Goal: Task Accomplishment & Management: Use online tool/utility

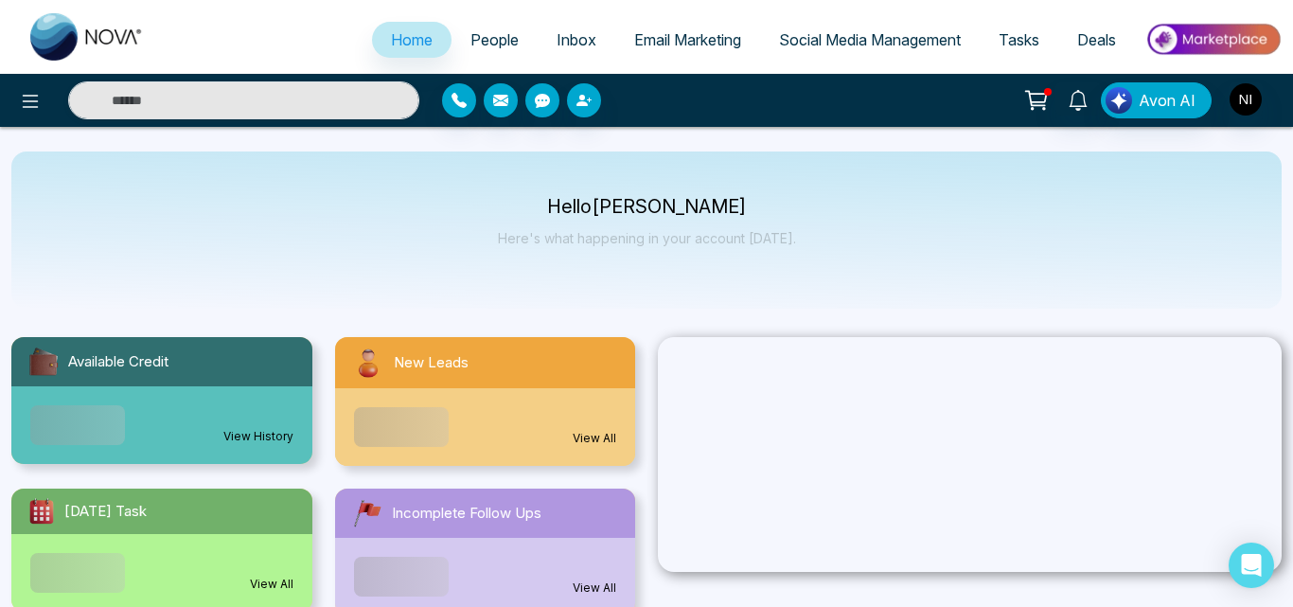
select select "*"
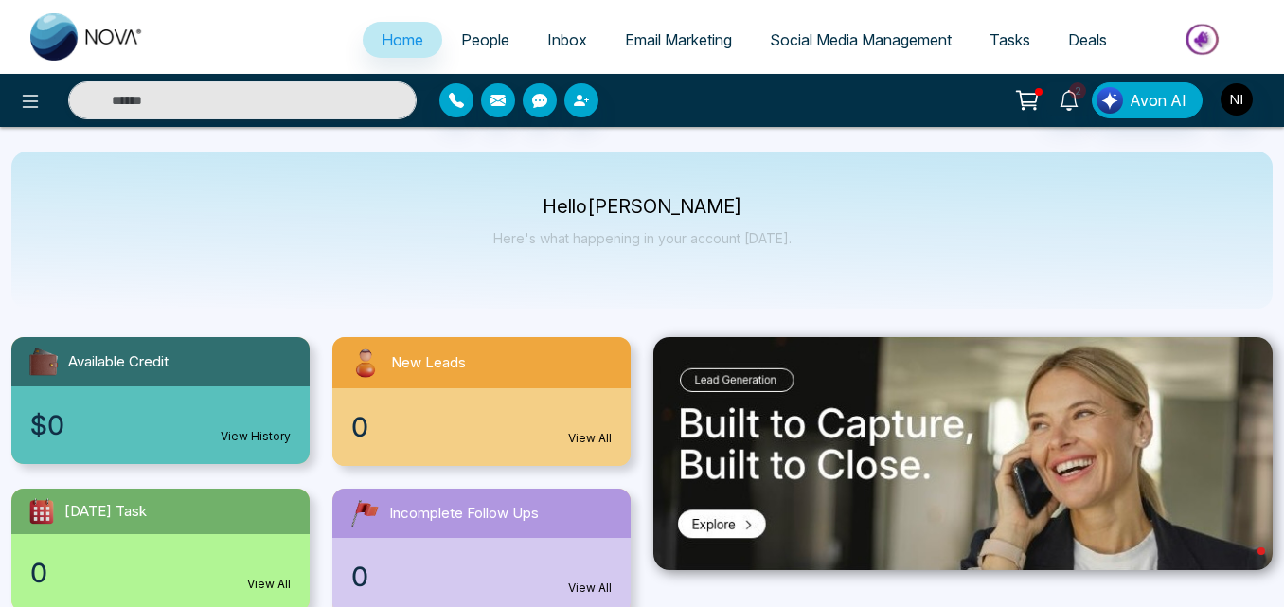
click at [474, 41] on span "People" at bounding box center [485, 39] width 48 height 19
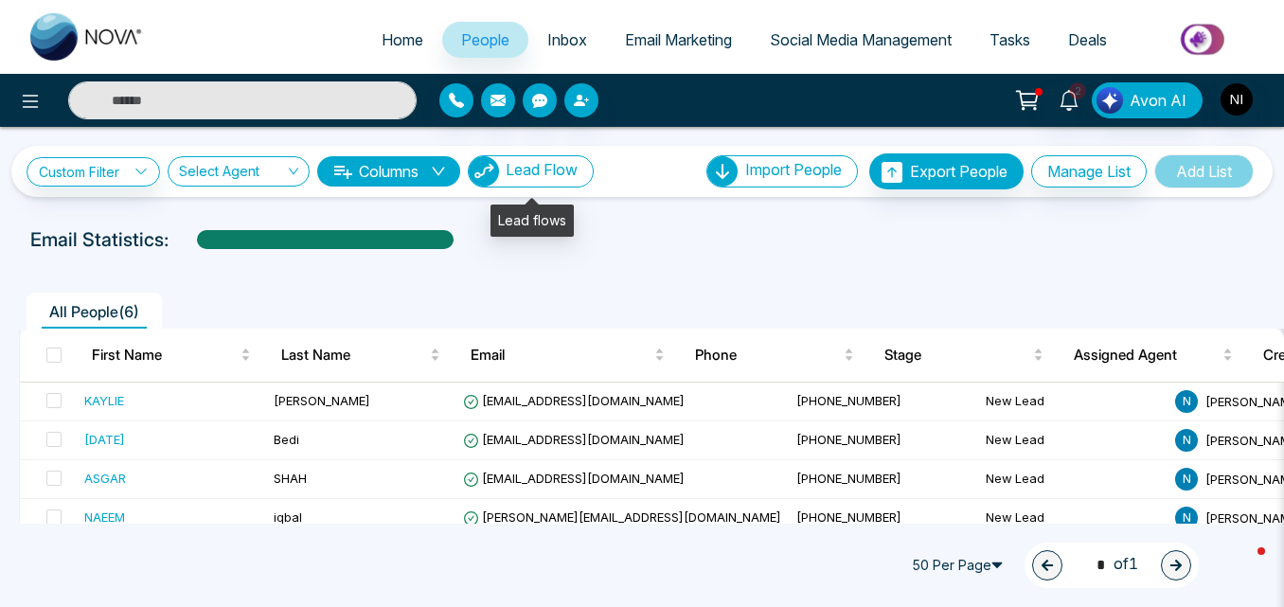
click at [566, 171] on span "Lead Flow" at bounding box center [542, 169] width 72 height 19
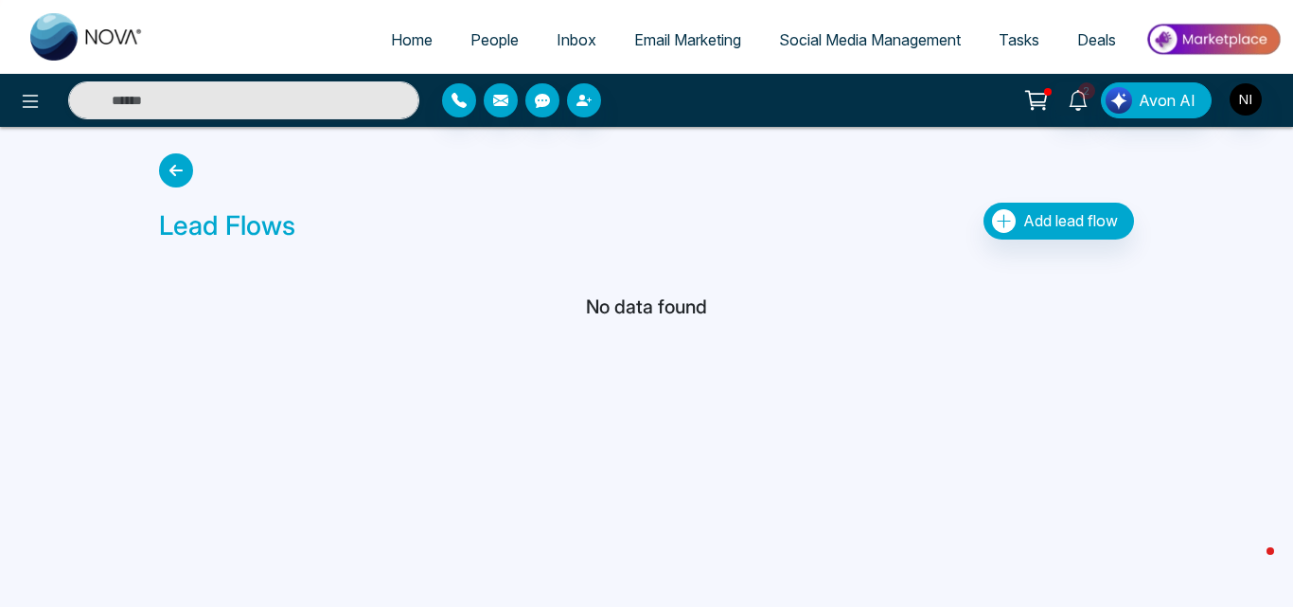
click at [181, 180] on icon at bounding box center [176, 170] width 34 height 34
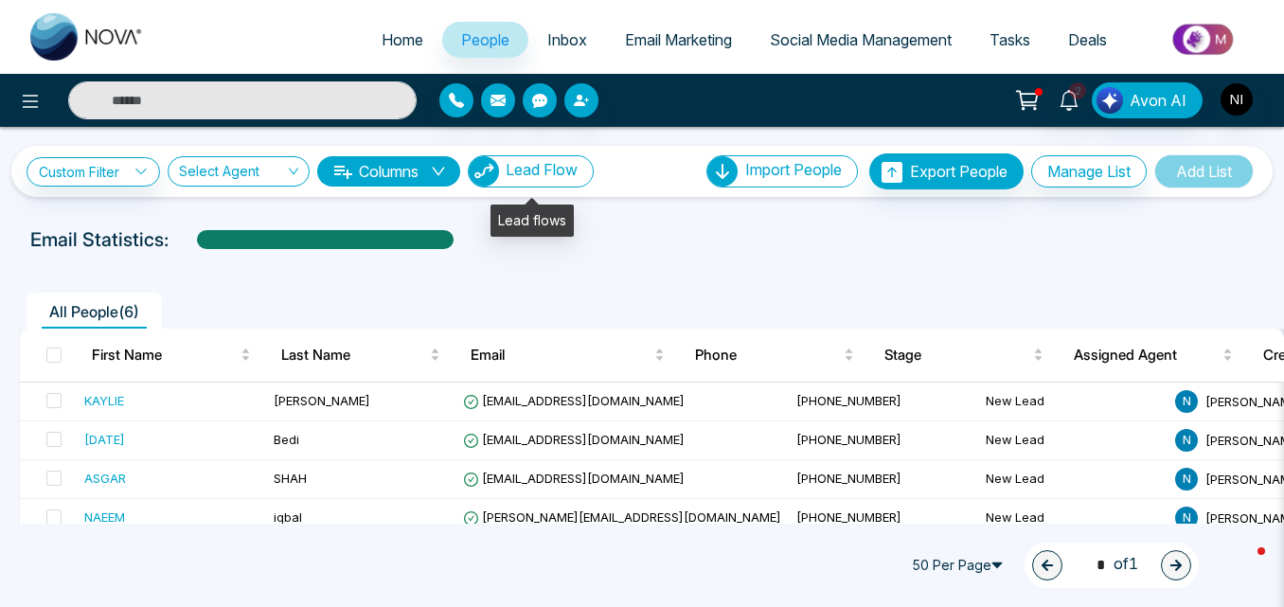
click at [552, 166] on span "Lead Flow" at bounding box center [542, 169] width 72 height 19
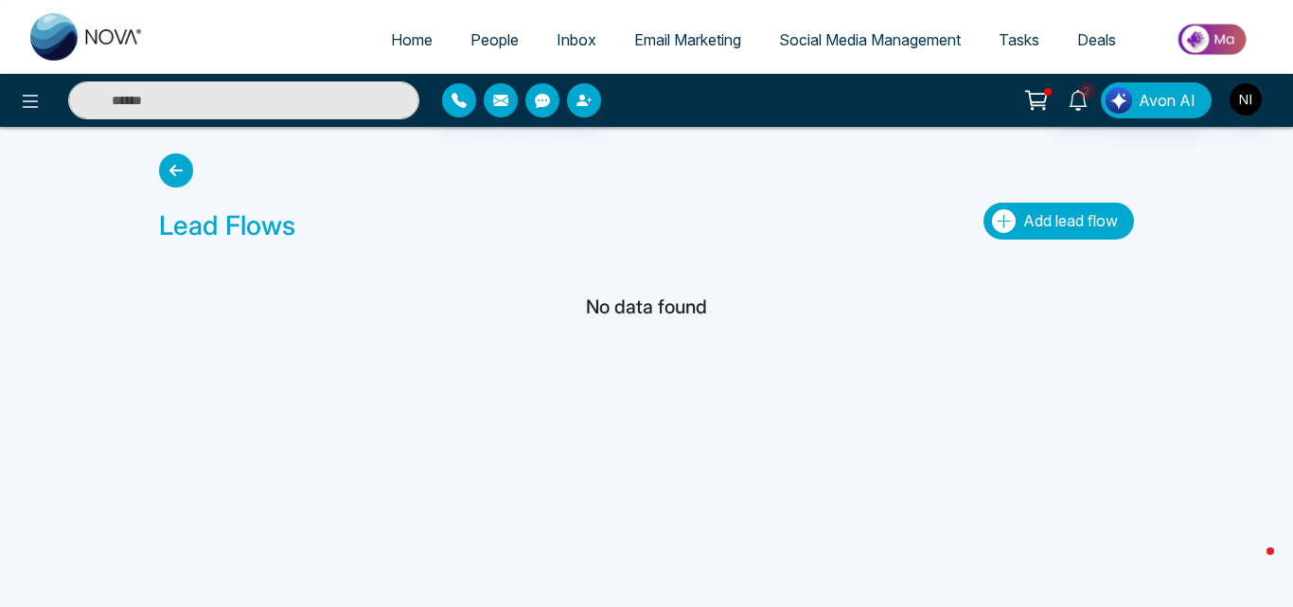
click at [1033, 210] on button "Add lead flow" at bounding box center [1059, 221] width 151 height 37
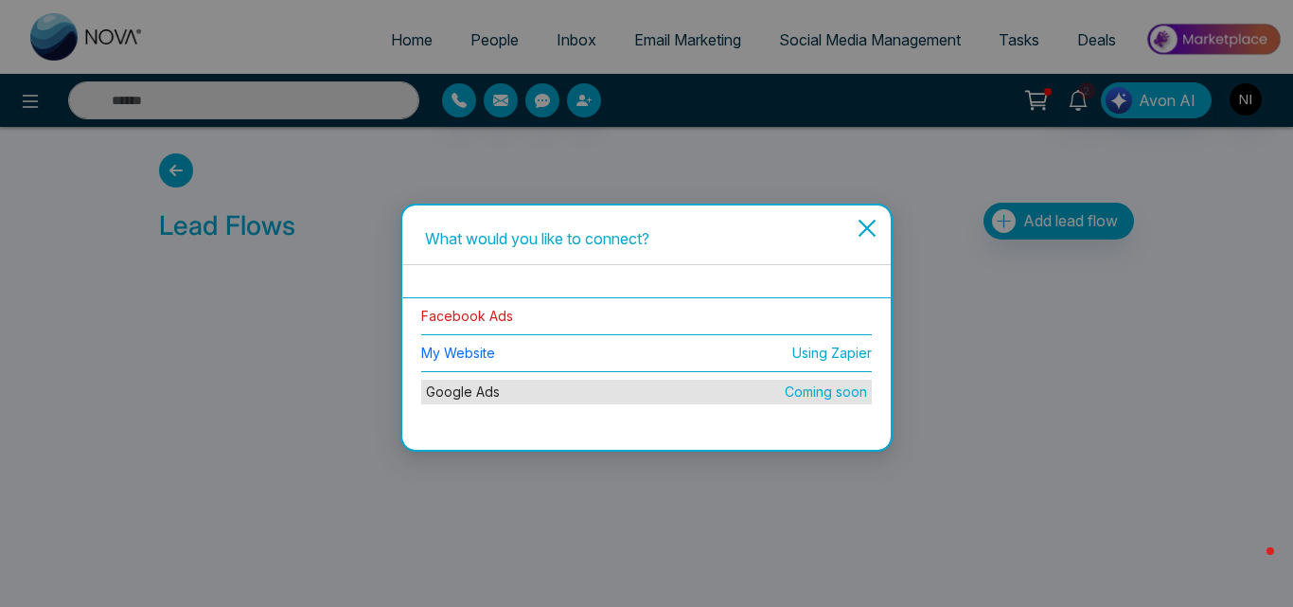
click at [498, 311] on link "Facebook Ads" at bounding box center [467, 316] width 92 height 16
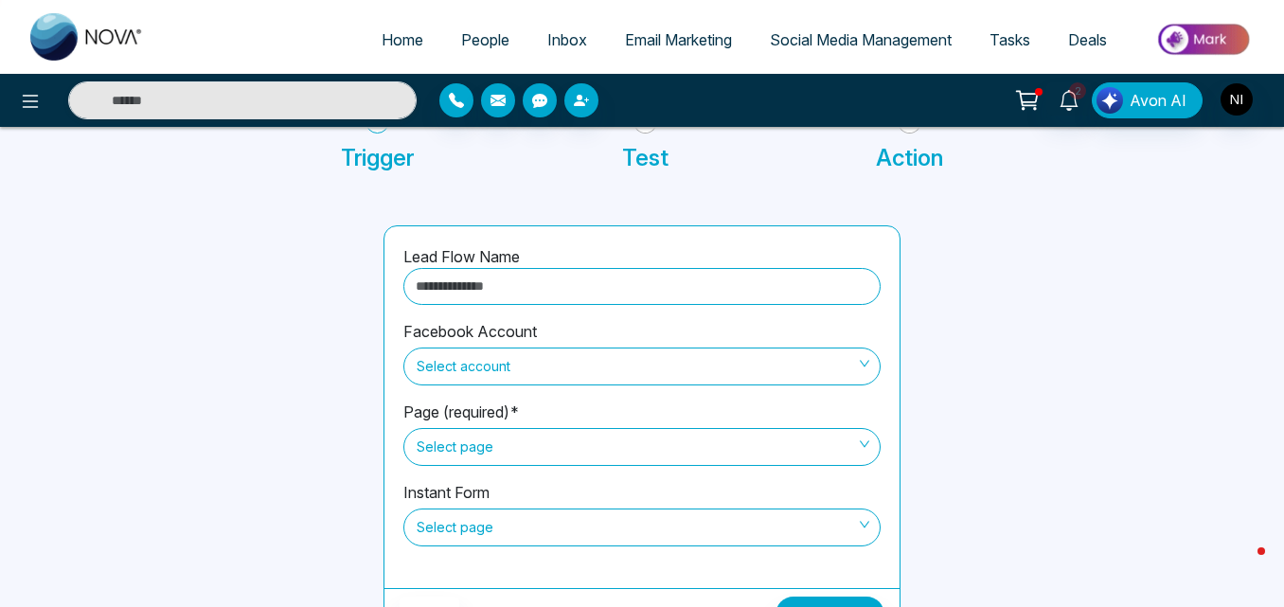
scroll to position [161, 0]
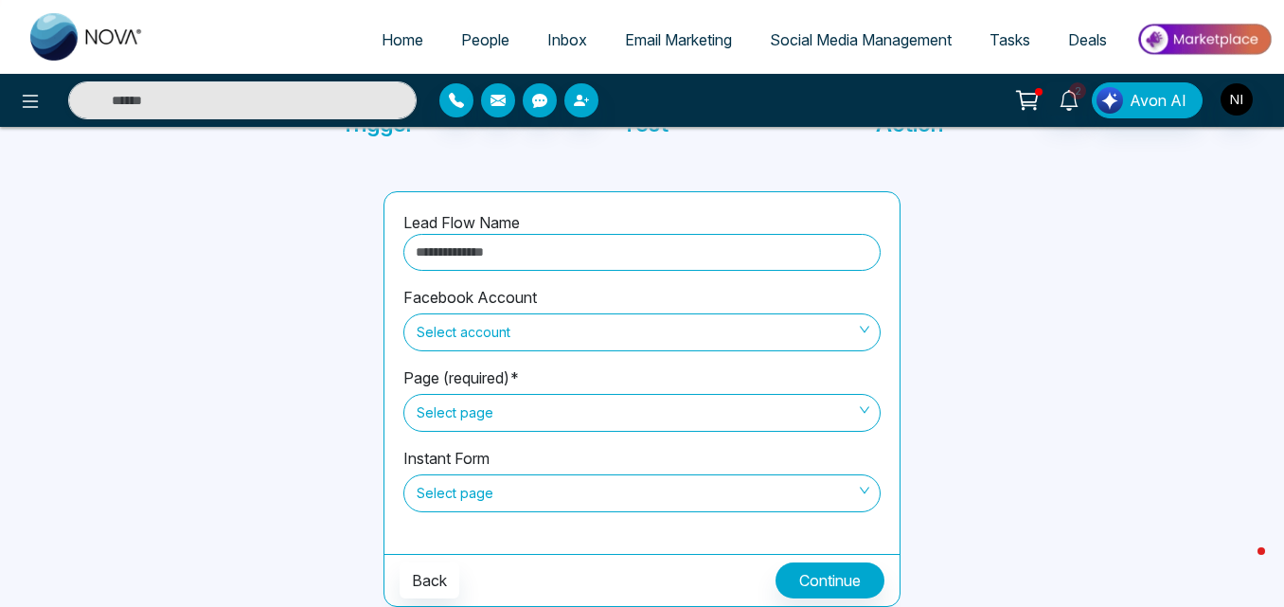
click at [723, 247] on input "text" at bounding box center [641, 252] width 477 height 37
type input "**********"
click at [586, 350] on div "Select account" at bounding box center [641, 332] width 477 height 38
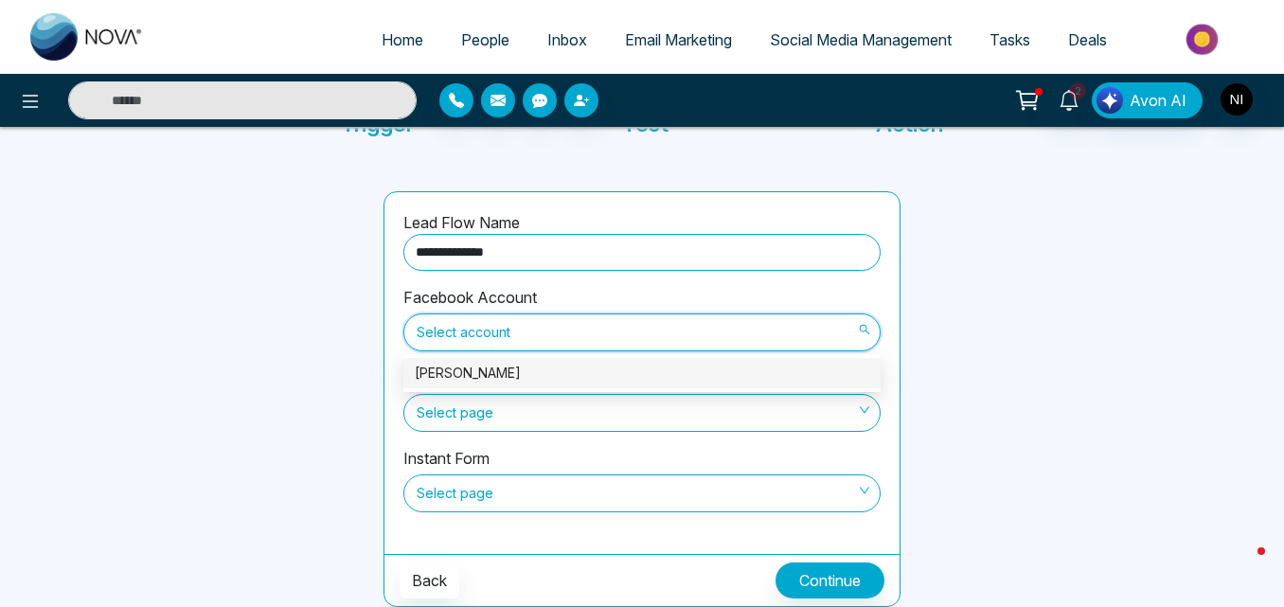
click at [500, 371] on div "Naeem Iqbal" at bounding box center [642, 373] width 454 height 21
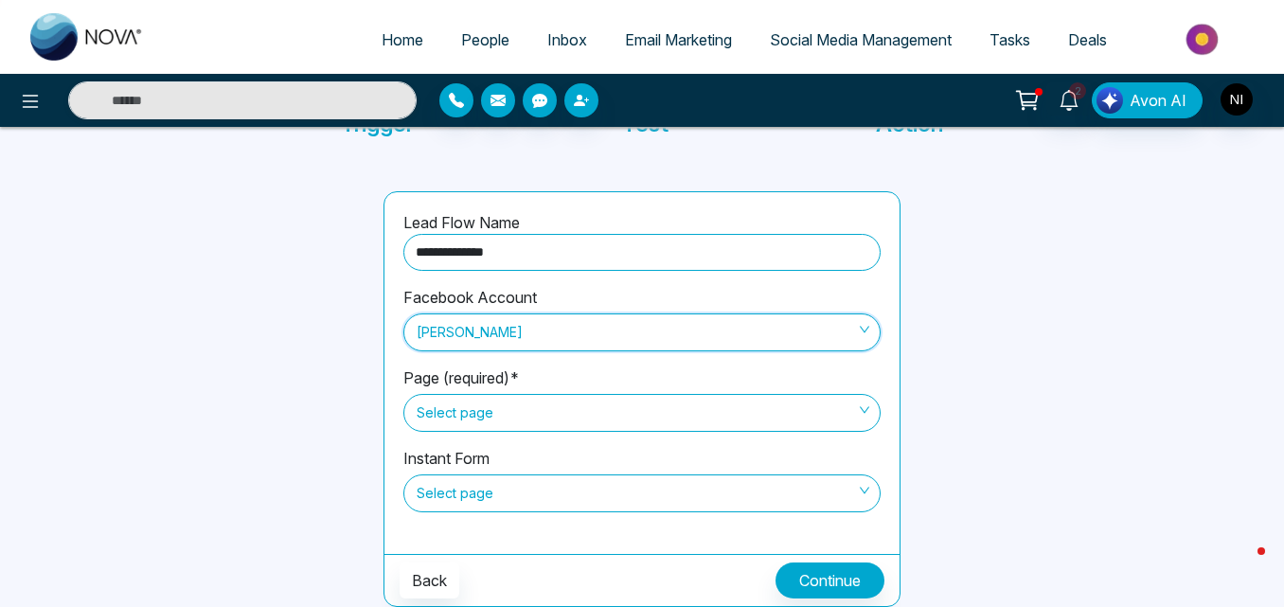
click at [551, 414] on span "Select page" at bounding box center [642, 413] width 451 height 32
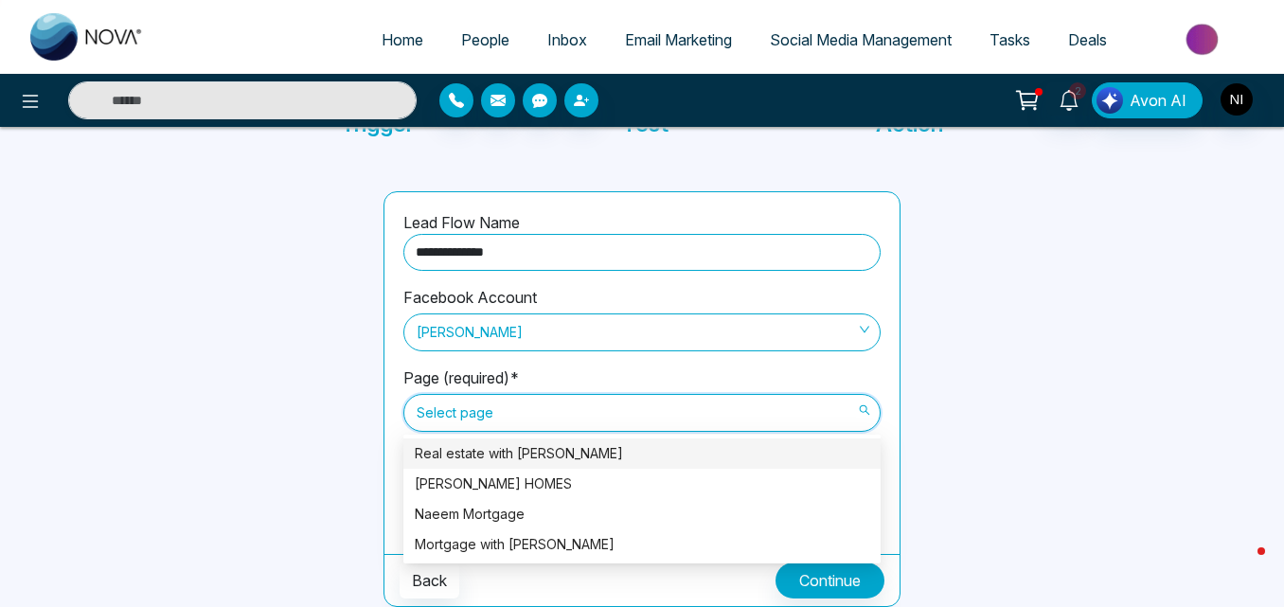
click at [530, 451] on div "Real estate with [PERSON_NAME]" at bounding box center [642, 453] width 454 height 21
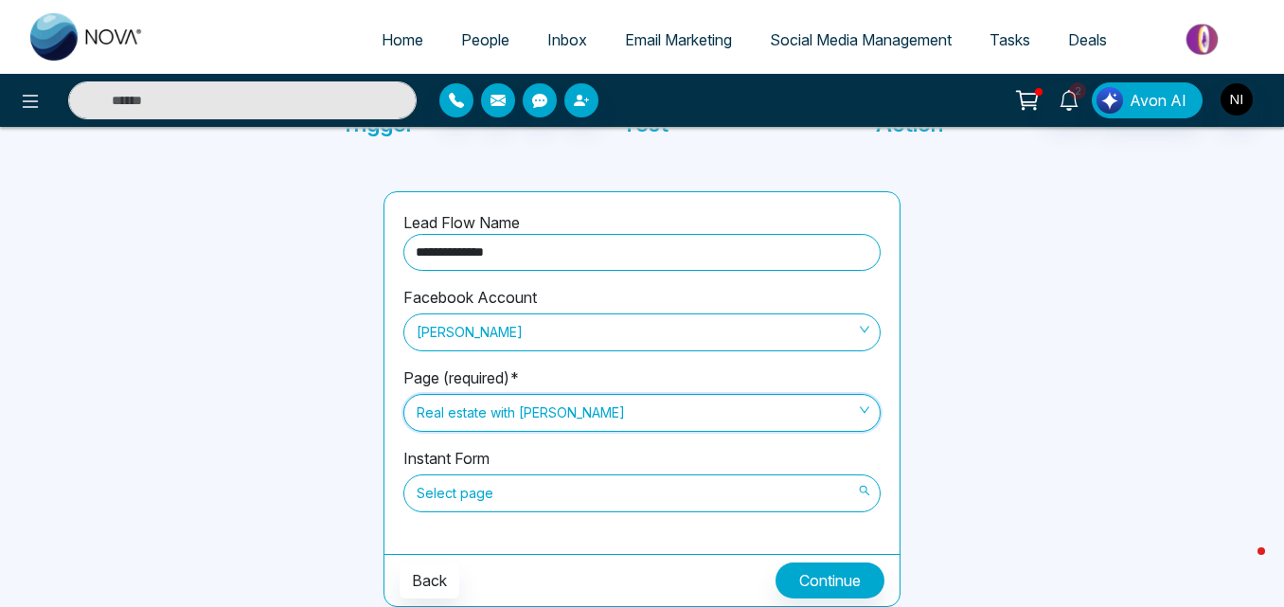
click at [578, 489] on span "Select page" at bounding box center [642, 493] width 451 height 32
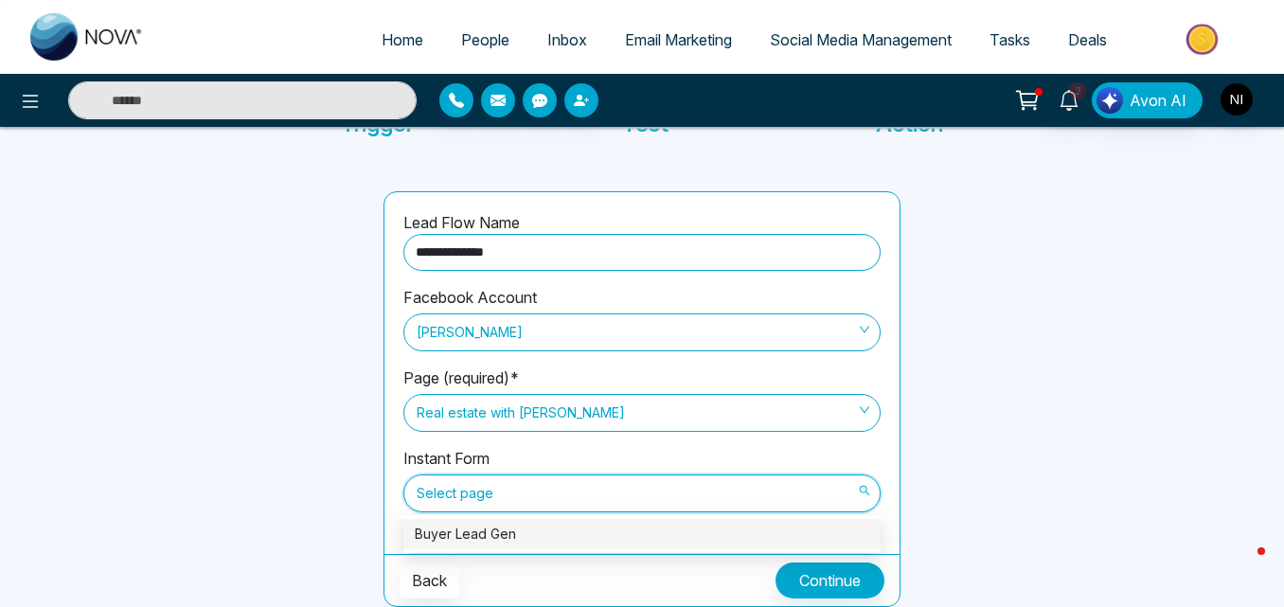
click at [513, 530] on div "Buyer Lead Gen" at bounding box center [642, 534] width 454 height 21
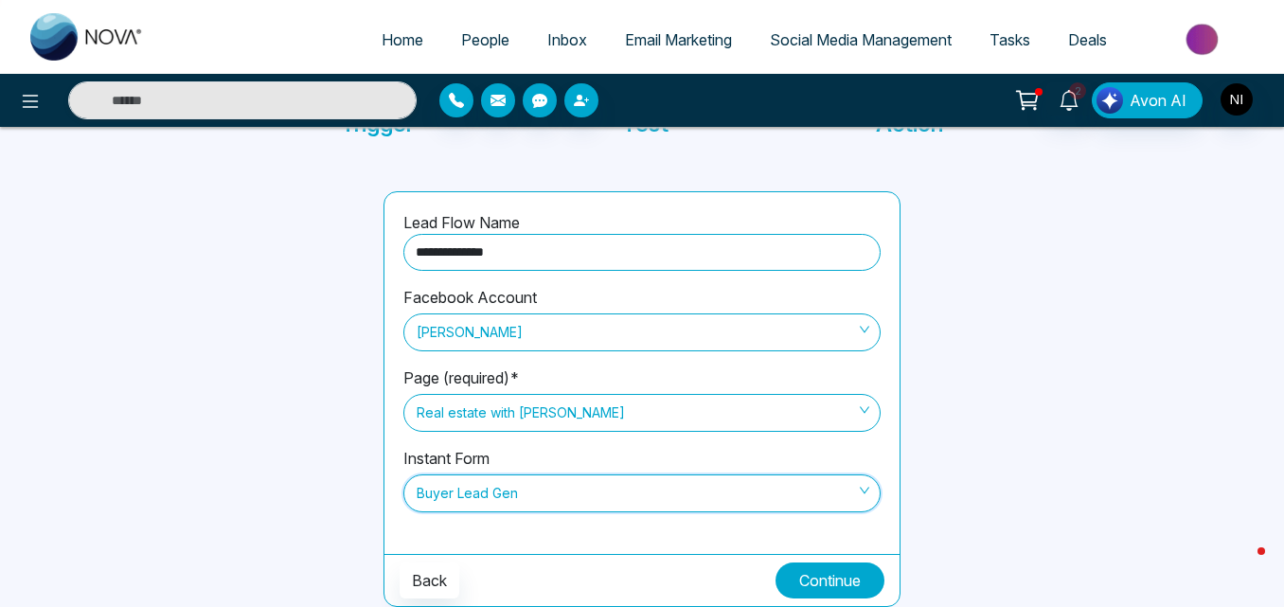
click at [832, 578] on button "Continue" at bounding box center [829, 580] width 109 height 36
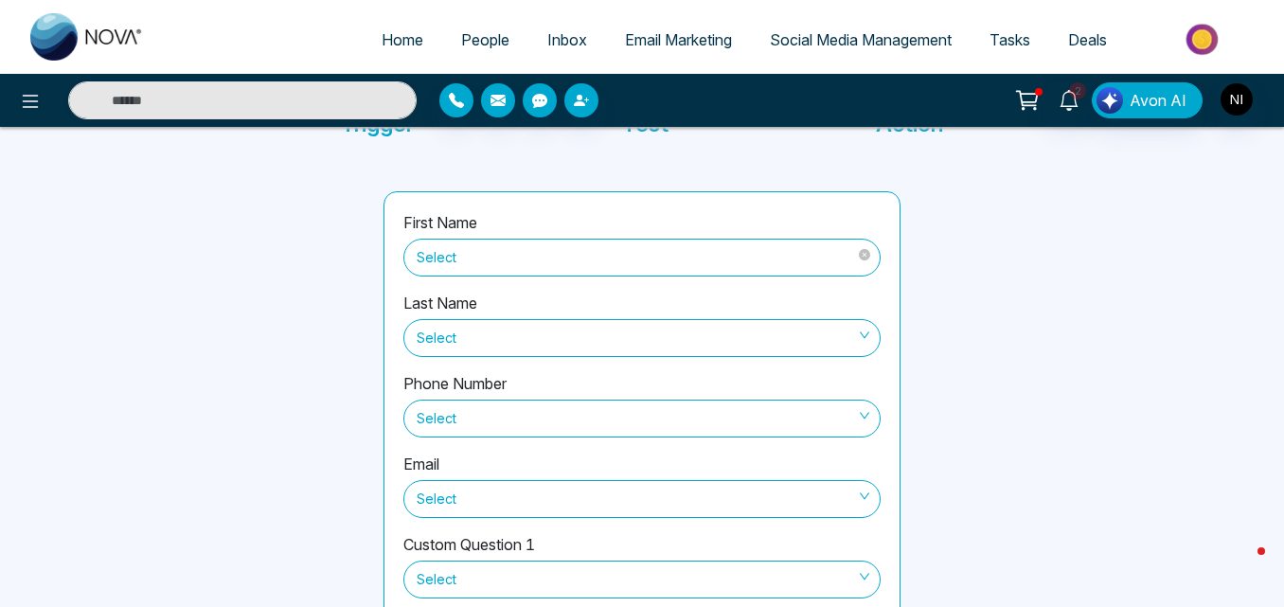
click at [783, 270] on span "Select" at bounding box center [642, 257] width 451 height 32
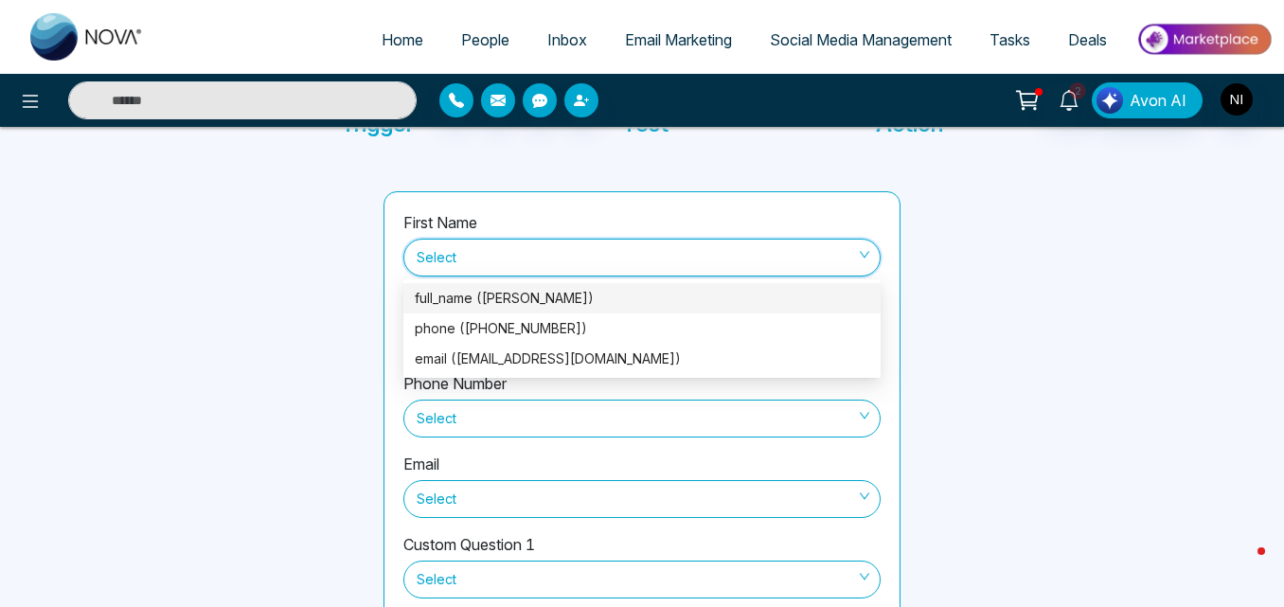
click at [576, 290] on div "full_name (Adnan Hanif)" at bounding box center [642, 298] width 454 height 21
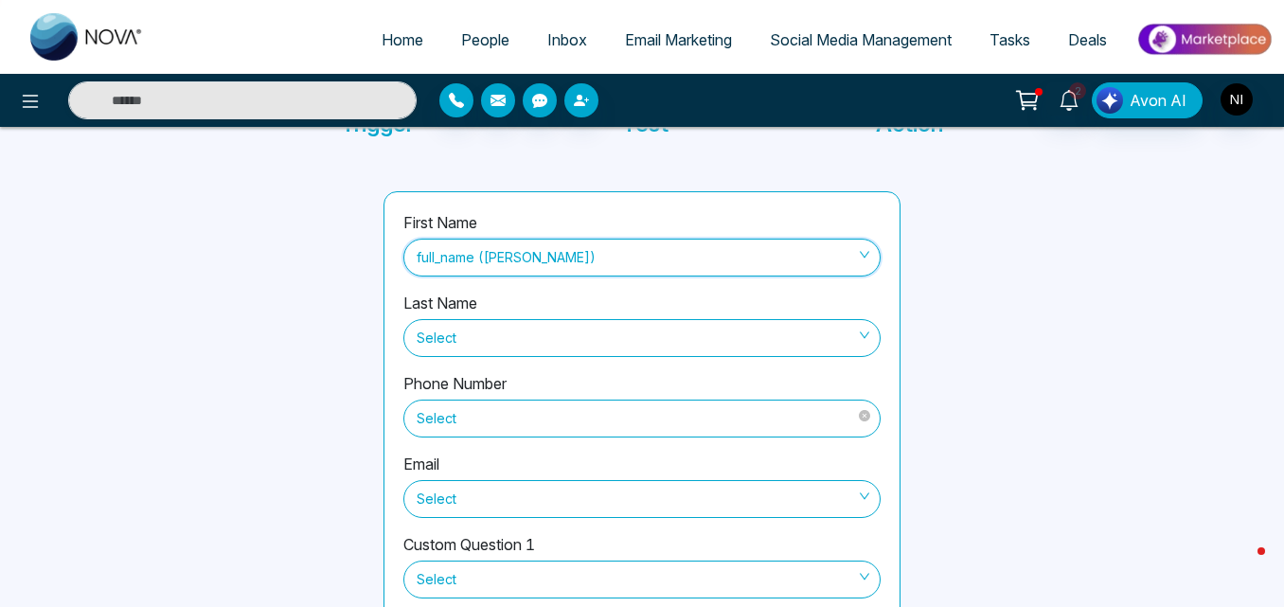
click at [582, 418] on span "Select" at bounding box center [642, 418] width 451 height 32
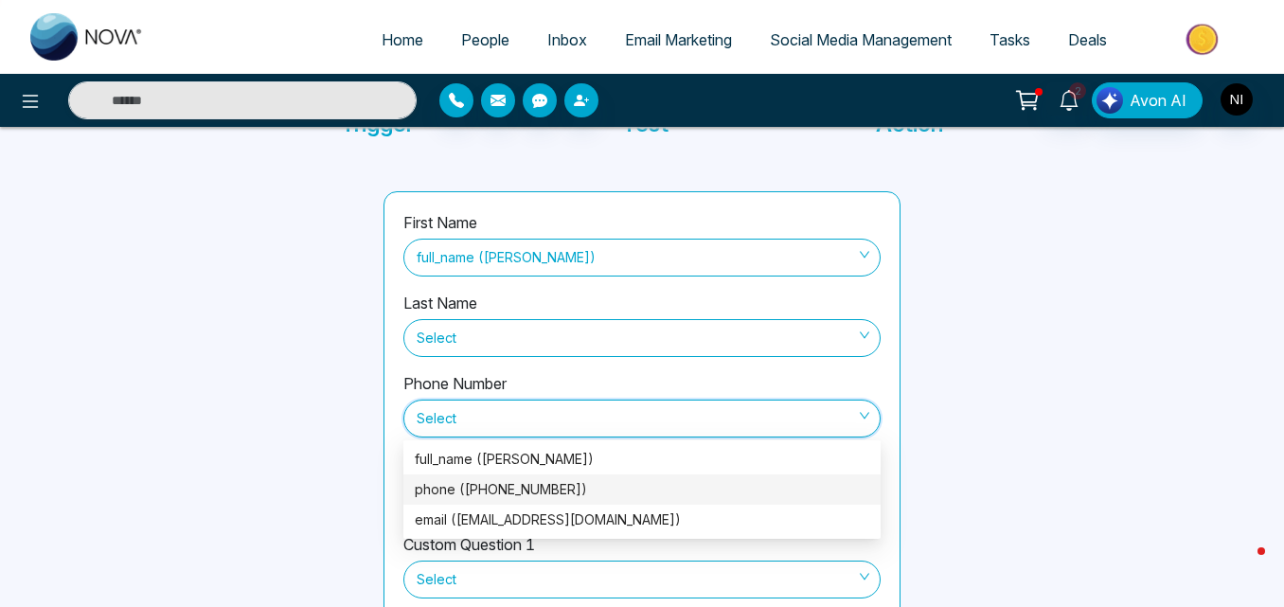
click at [525, 485] on div "phone (+19052527653)" at bounding box center [642, 489] width 454 height 21
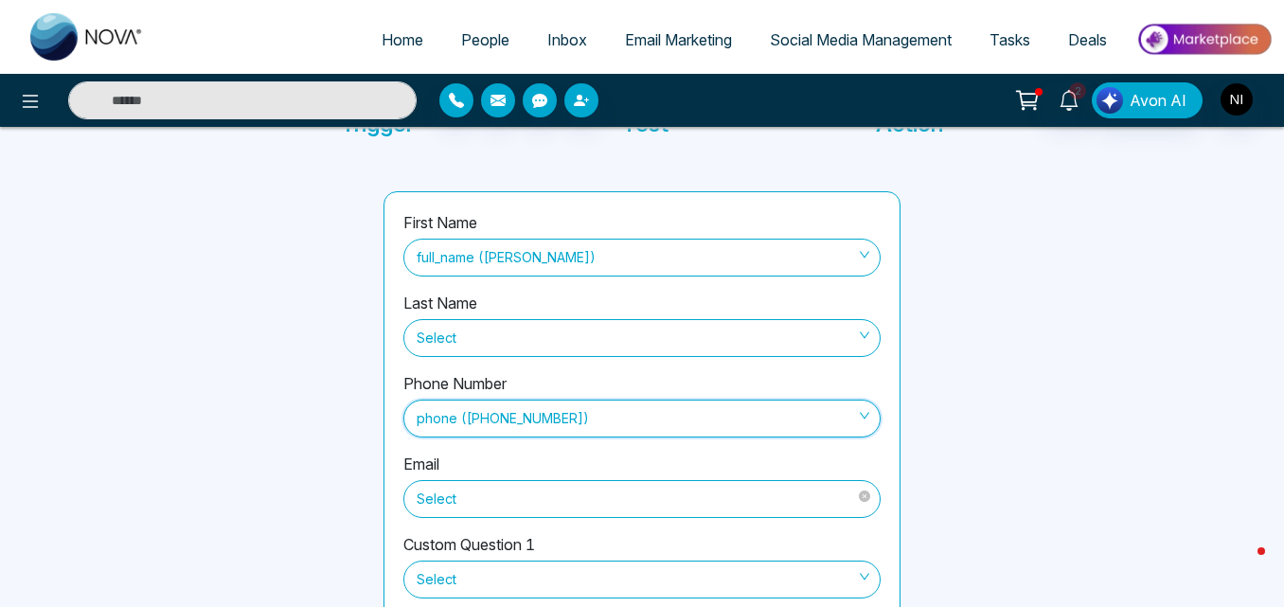
click at [587, 500] on span "Select" at bounding box center [642, 499] width 451 height 32
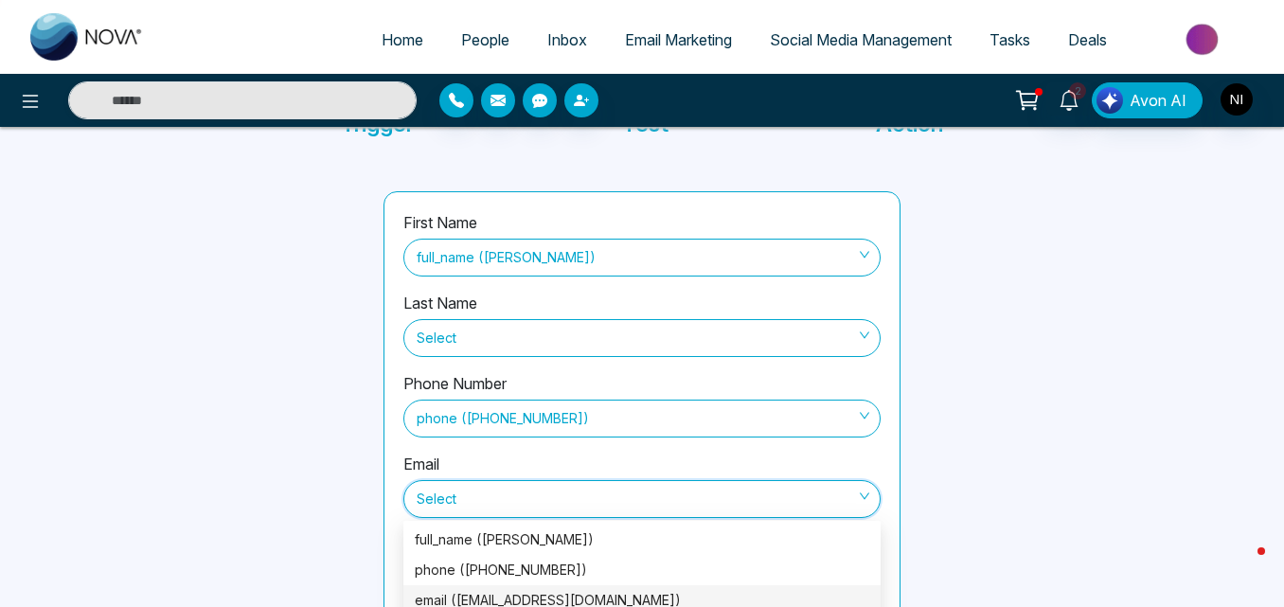
click at [507, 594] on div "email (hanif.adnan323@gmail.com)" at bounding box center [642, 600] width 454 height 21
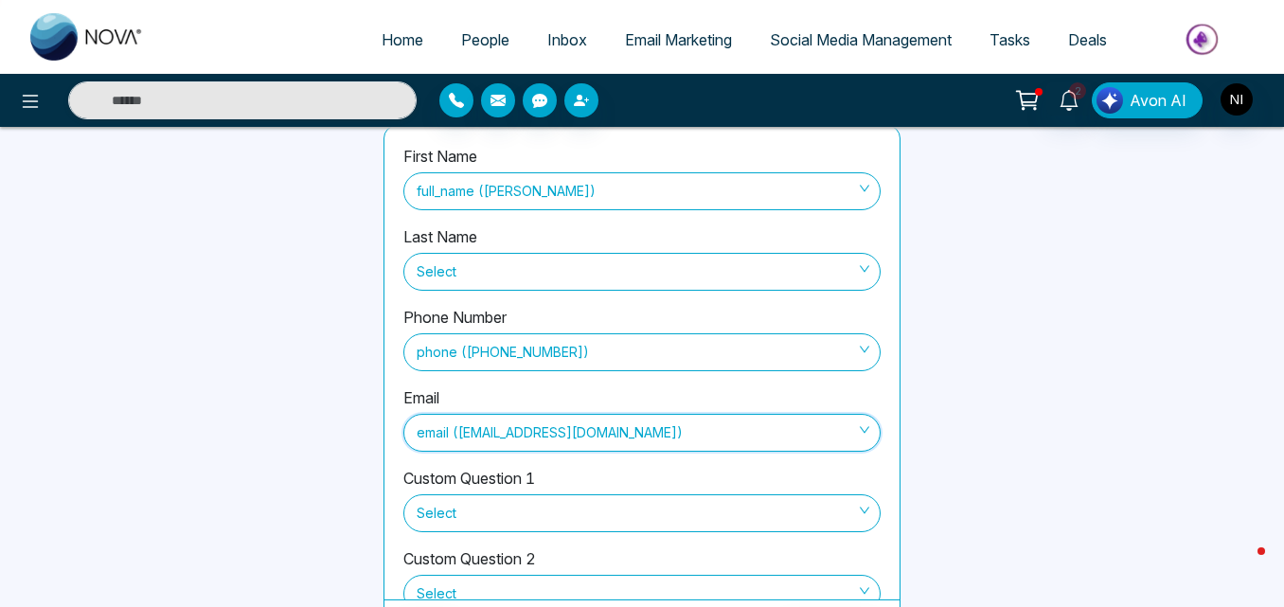
scroll to position [273, 0]
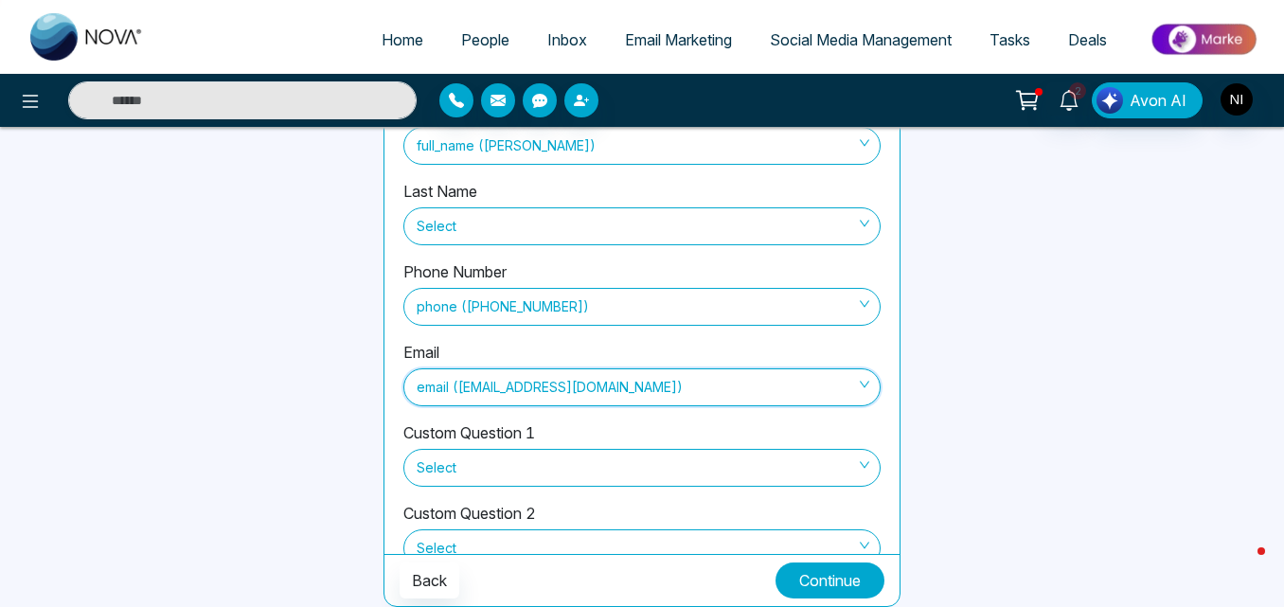
click at [798, 580] on button "Continue" at bounding box center [829, 580] width 109 height 36
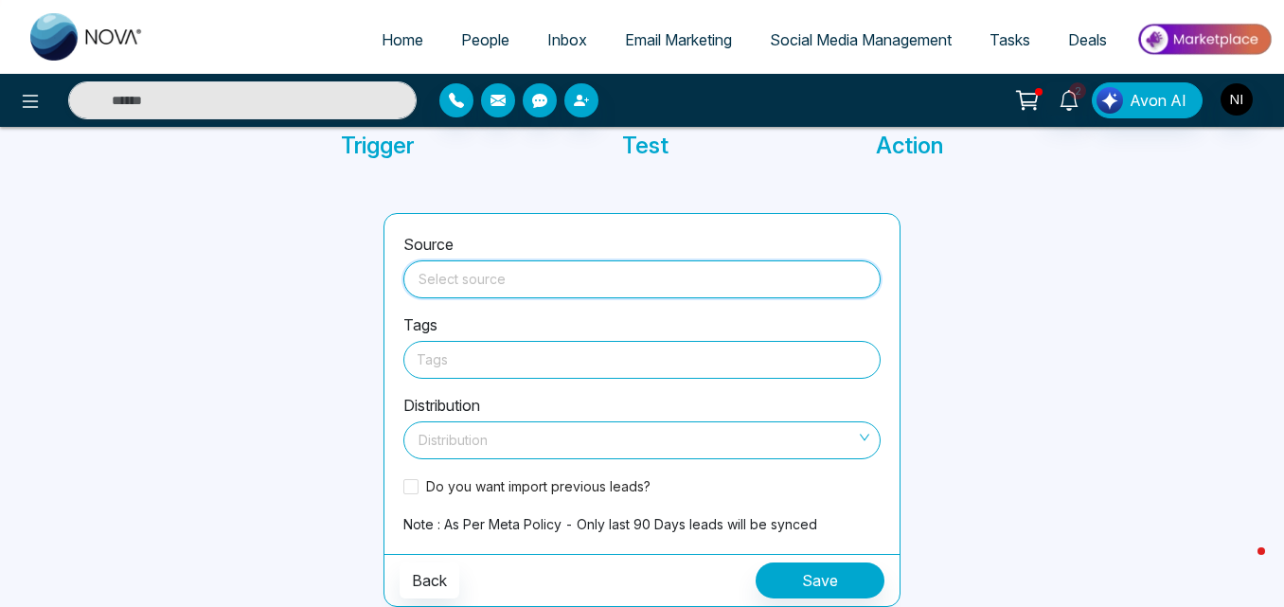
click at [537, 283] on input "search" at bounding box center [642, 275] width 454 height 28
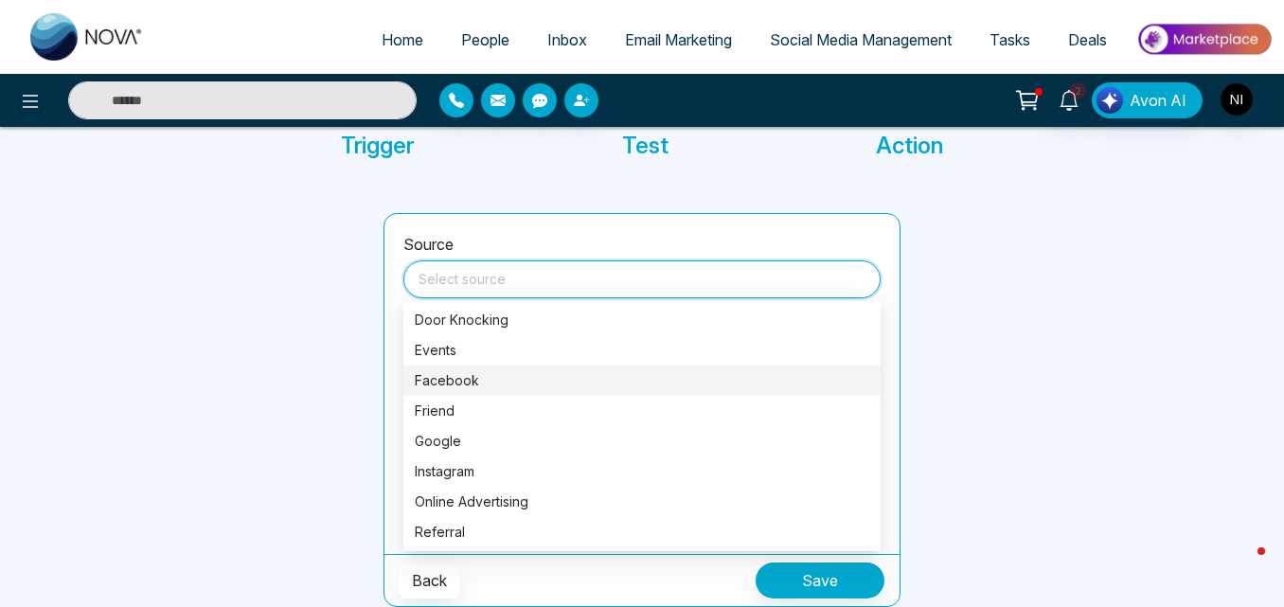
click at [447, 370] on div "Facebook" at bounding box center [642, 380] width 454 height 21
type input "********"
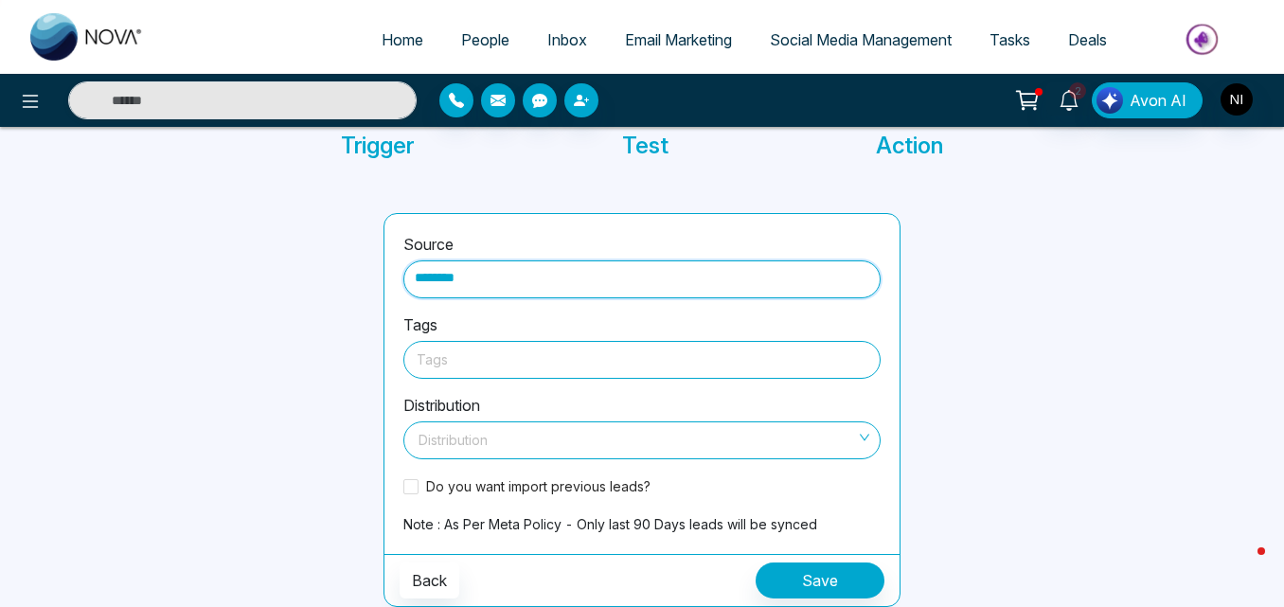
click at [459, 362] on div at bounding box center [642, 359] width 451 height 24
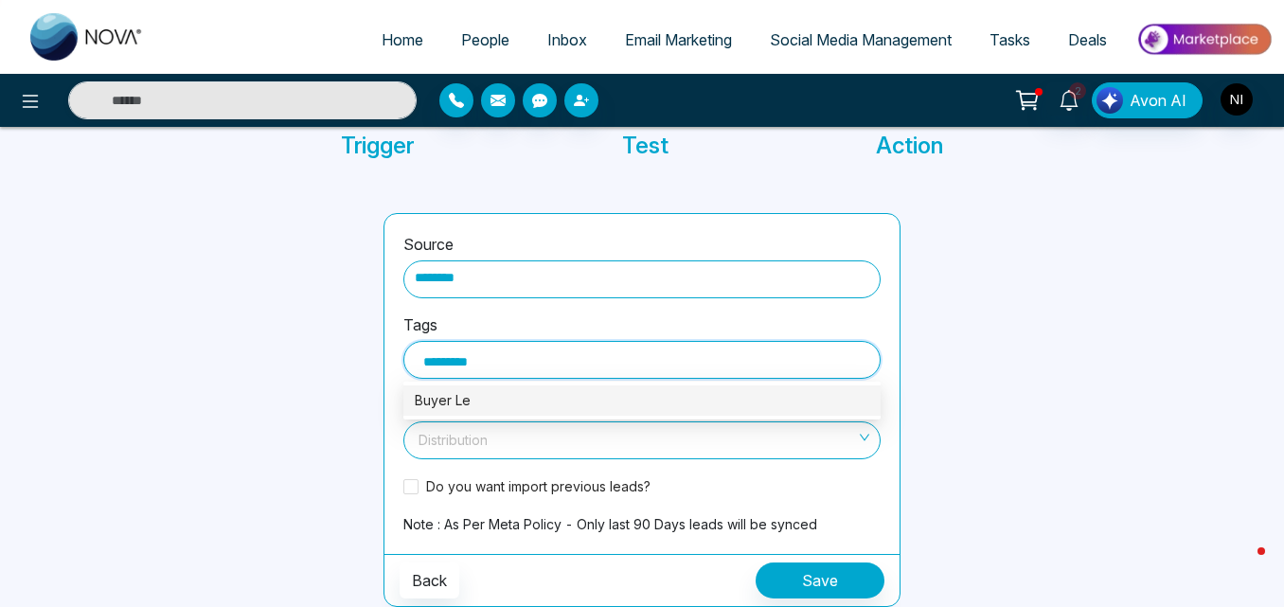
type input "**********"
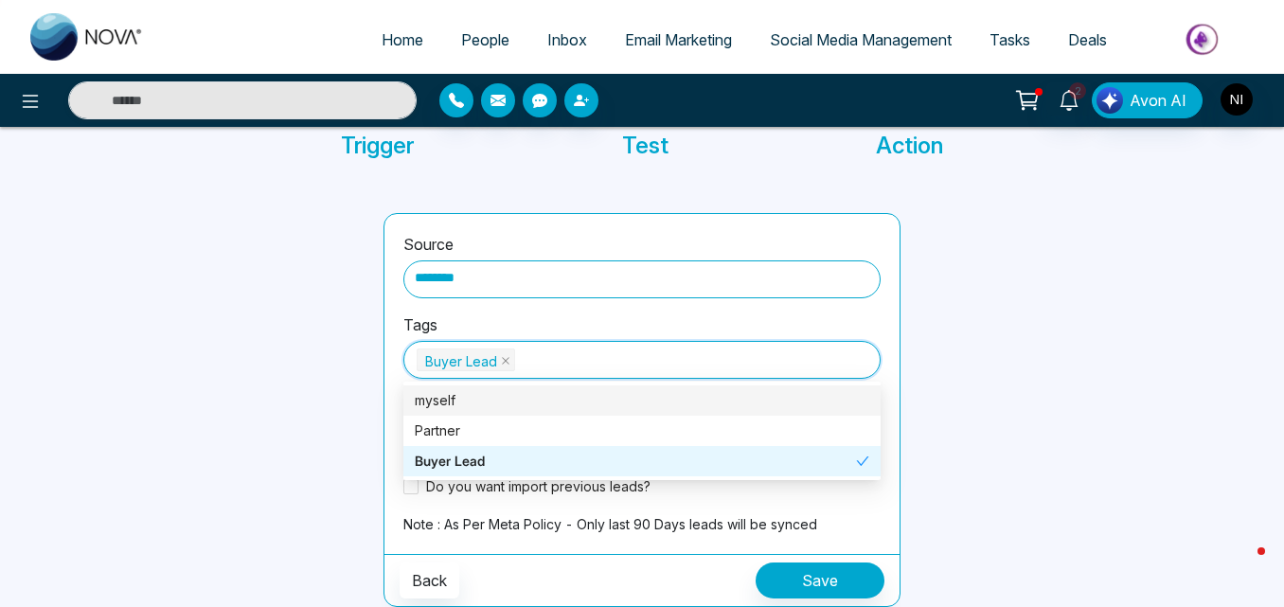
click at [340, 387] on div at bounding box center [237, 410] width 270 height 394
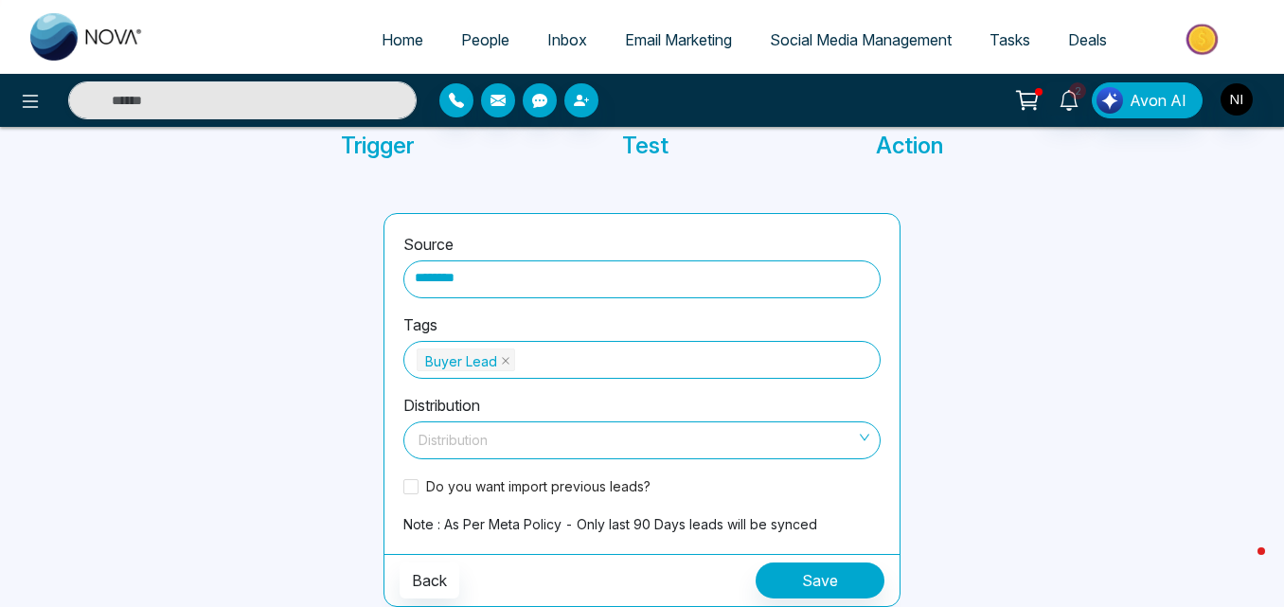
click at [469, 443] on input "search" at bounding box center [635, 436] width 441 height 28
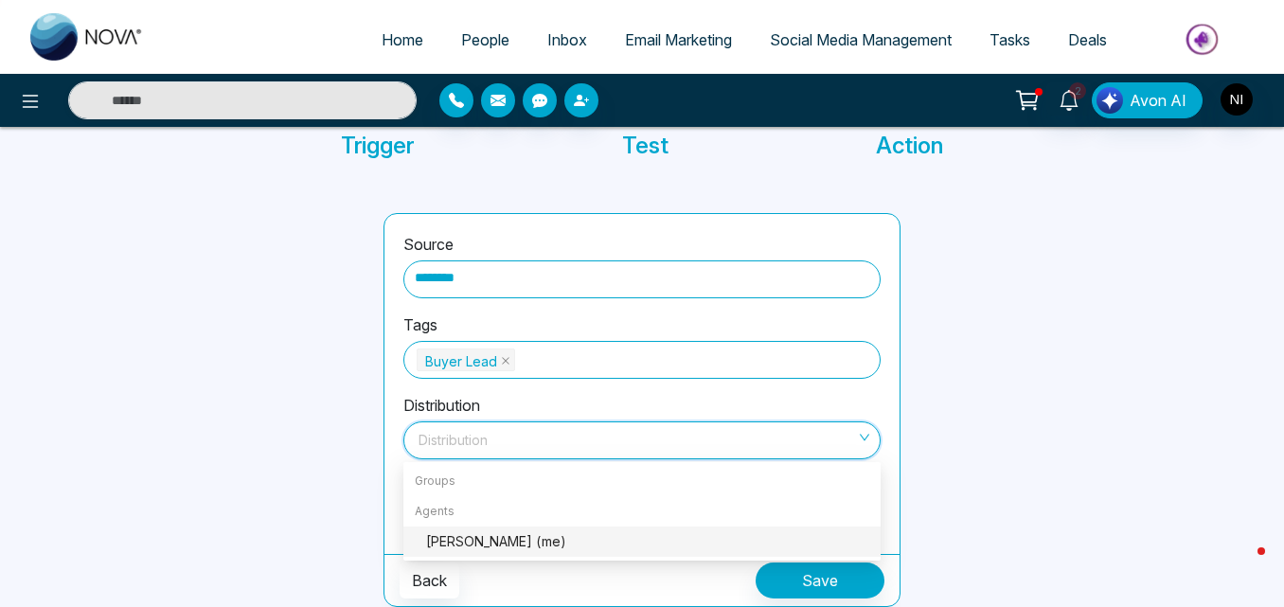
click at [453, 540] on div "NAEEM IQBAL (me)" at bounding box center [647, 541] width 443 height 21
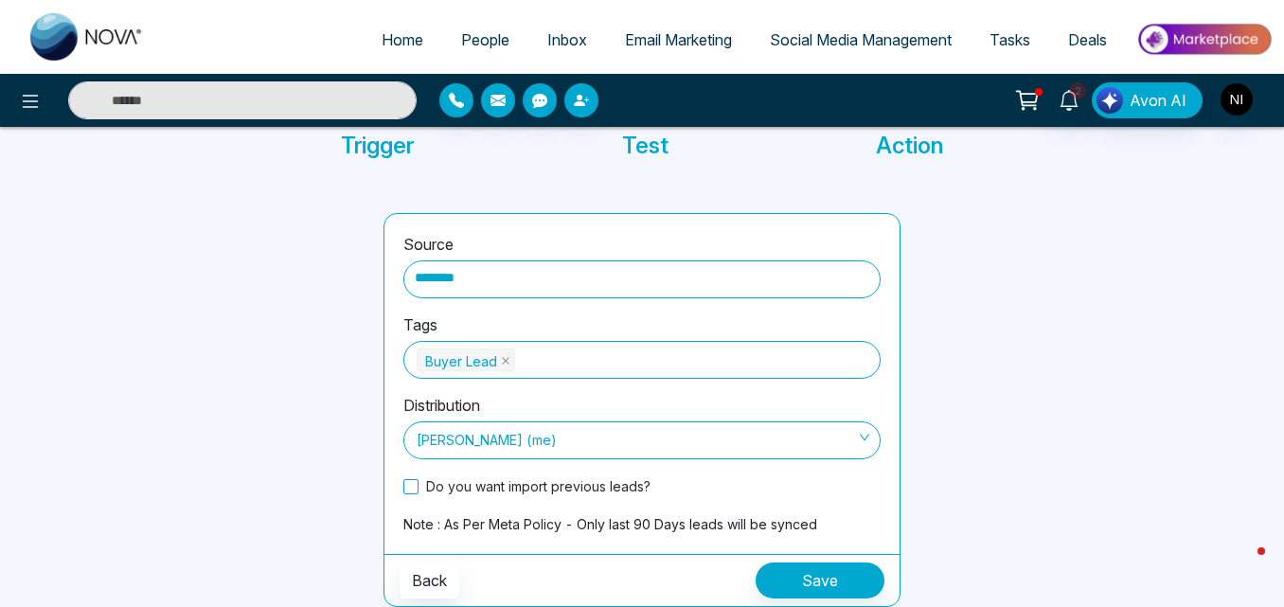
click at [404, 481] on span at bounding box center [410, 486] width 15 height 15
click at [810, 574] on button "Save" at bounding box center [820, 580] width 129 height 36
